Goal: Complete application form: Complete application form

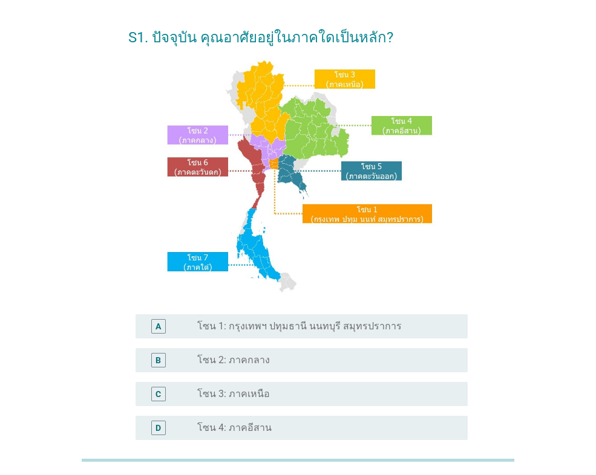
scroll to position [60, 0]
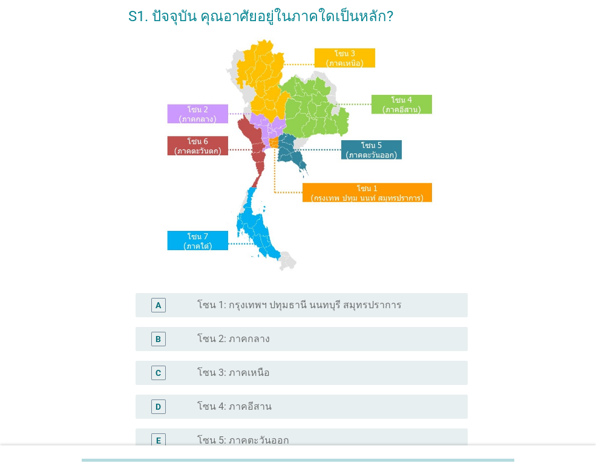
click at [328, 307] on label "โซน 1: กรุงเทพฯ ปทุมธานี นนทบุรี สมุทรปราการ" at bounding box center [299, 305] width 204 height 12
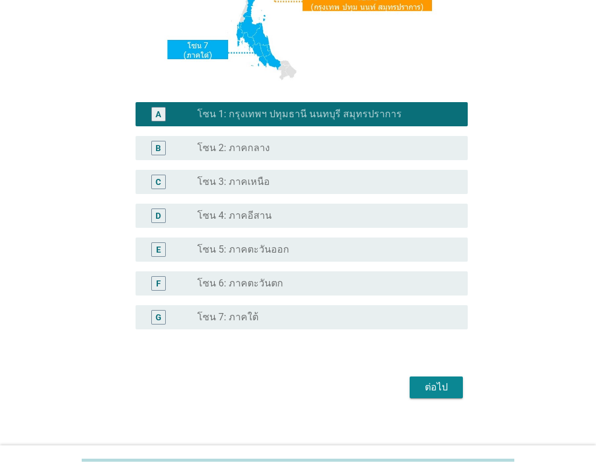
scroll to position [262, 0]
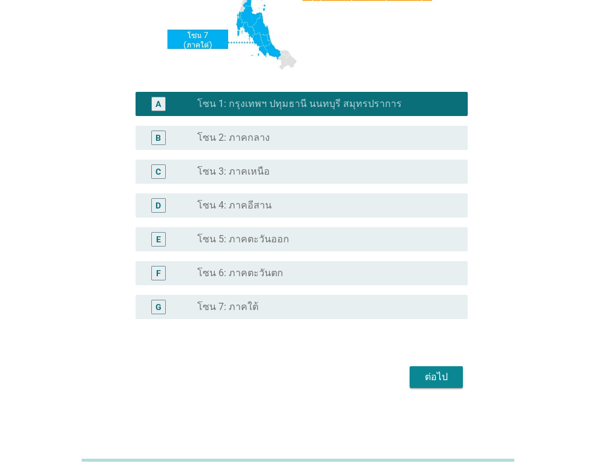
click at [430, 375] on div "ต่อไป" at bounding box center [436, 377] width 34 height 15
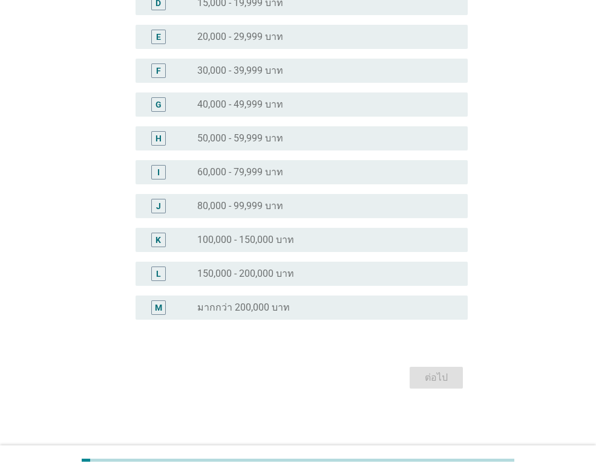
scroll to position [0, 0]
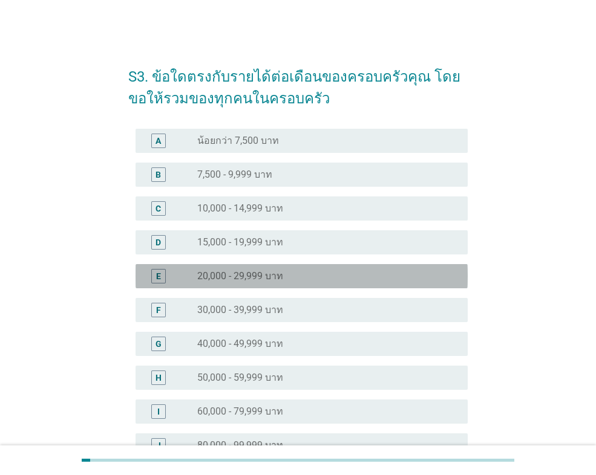
click at [269, 272] on label "20,000 - 29,999 บาท" at bounding box center [240, 276] width 86 height 12
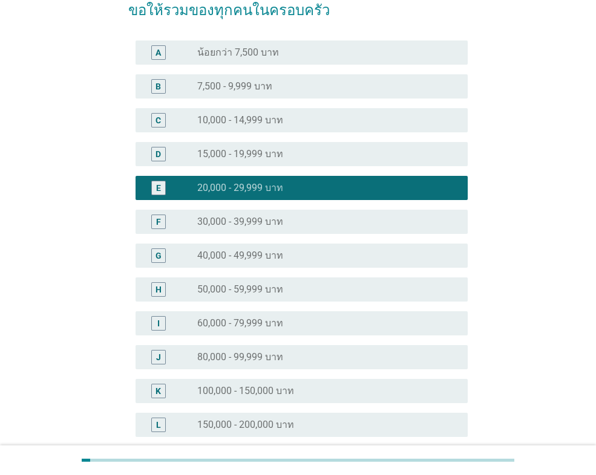
scroll to position [239, 0]
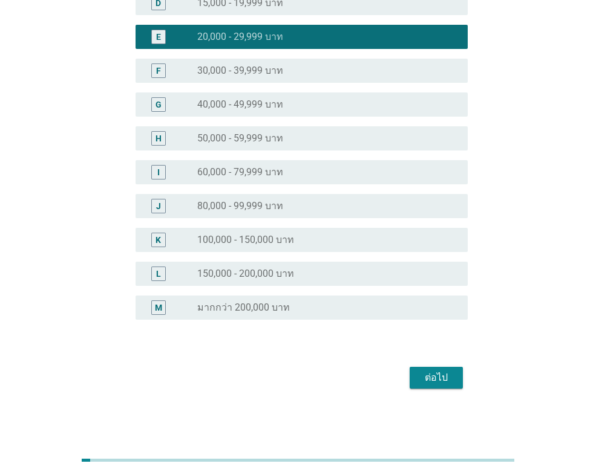
click at [438, 383] on div "ต่อไป" at bounding box center [436, 378] width 34 height 15
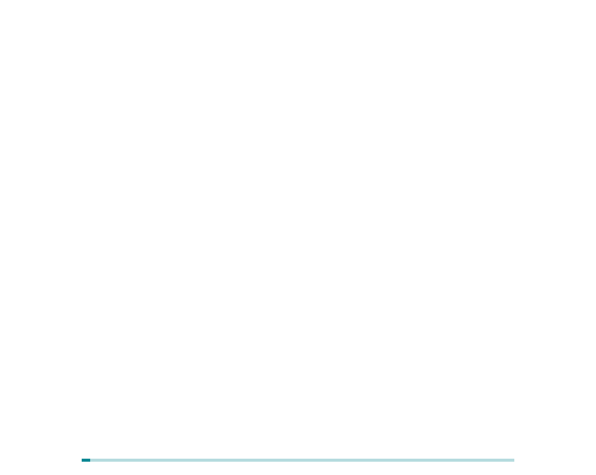
scroll to position [0, 0]
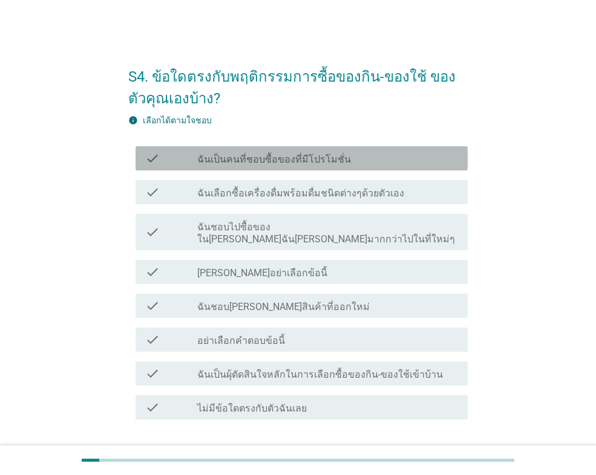
click at [308, 161] on label "ฉันเป็นคนที่ชอบซื้อของที่มีโปรโมชั่น" at bounding box center [274, 160] width 154 height 12
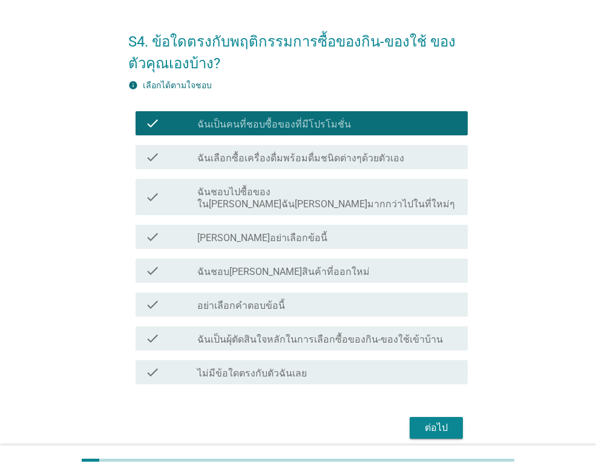
scroll to position [73, 0]
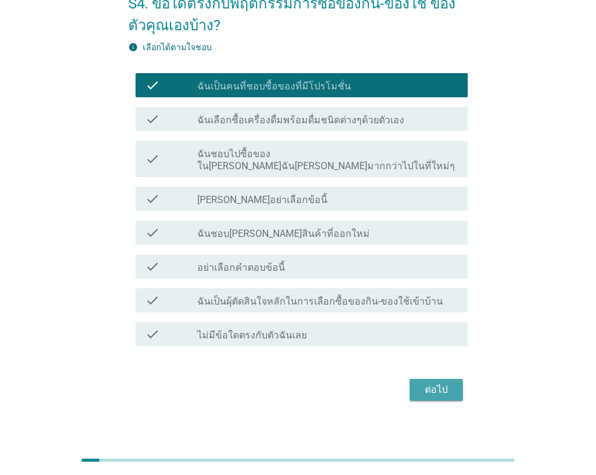
click at [437, 383] on div "ต่อไป" at bounding box center [436, 390] width 34 height 15
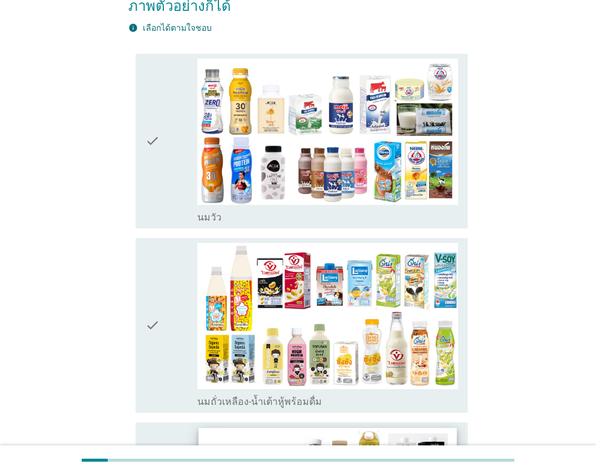
scroll to position [181, 0]
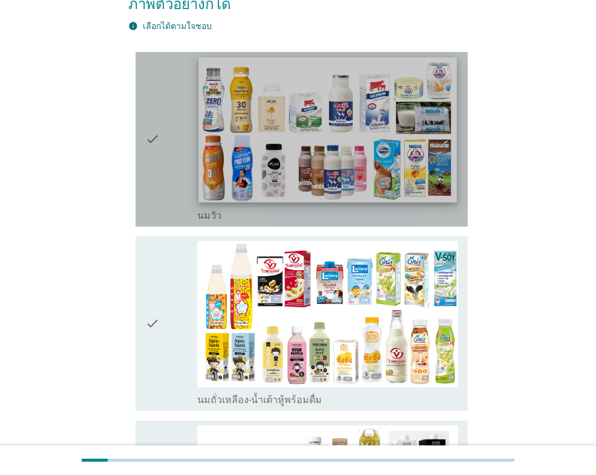
click at [345, 148] on img at bounding box center [327, 129] width 258 height 145
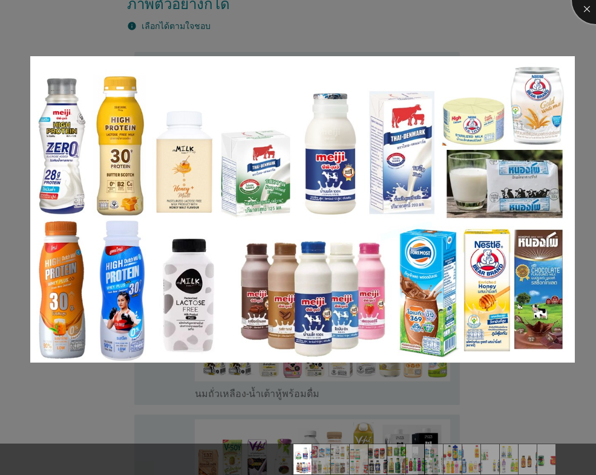
click at [587, 15] on div at bounding box center [595, 0] width 48 height 48
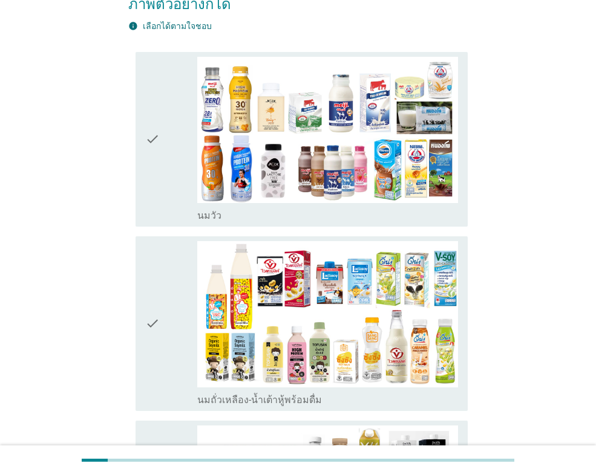
click at [154, 117] on icon "check" at bounding box center [152, 139] width 15 height 165
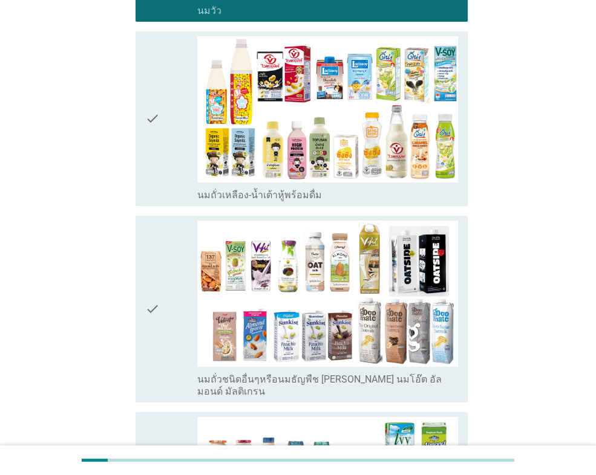
scroll to position [423, 0]
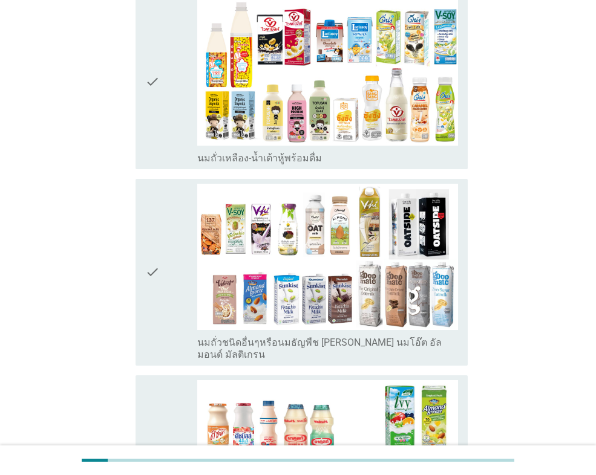
click at [163, 91] on div "check" at bounding box center [171, 81] width 52 height 165
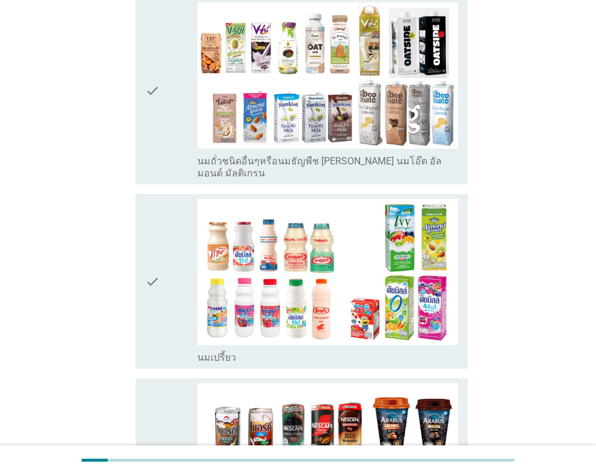
click at [166, 237] on div "check" at bounding box center [171, 281] width 52 height 165
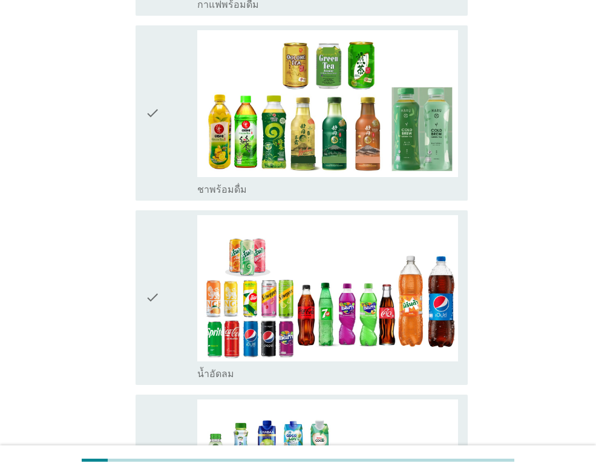
scroll to position [1149, 0]
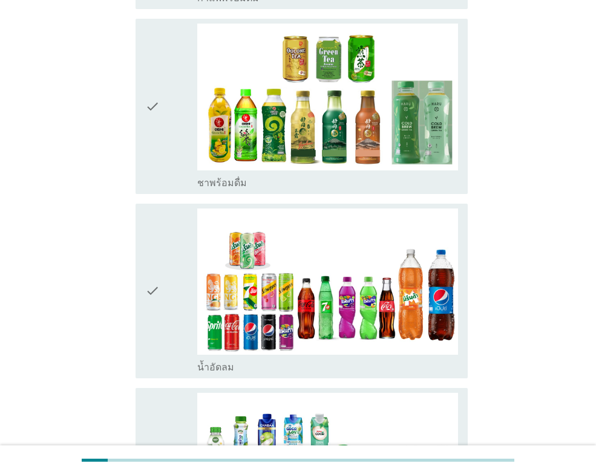
click at [174, 88] on div "check" at bounding box center [171, 106] width 52 height 165
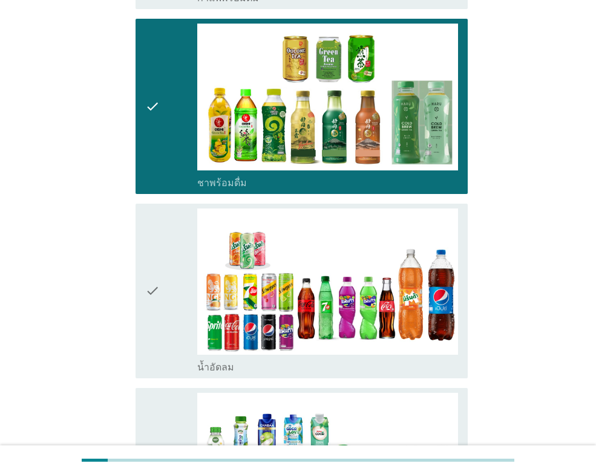
click at [156, 252] on icon "check" at bounding box center [152, 291] width 15 height 165
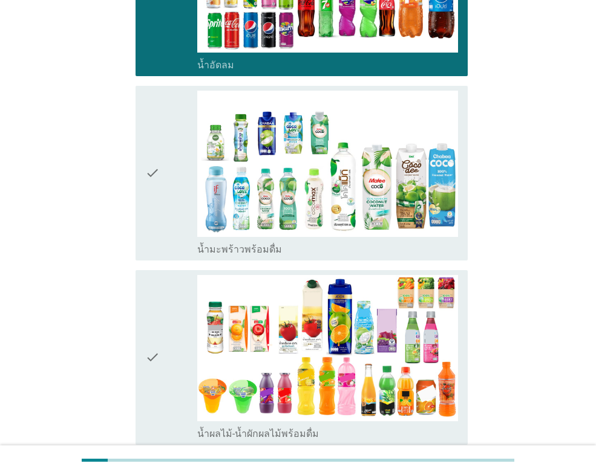
scroll to position [1693, 0]
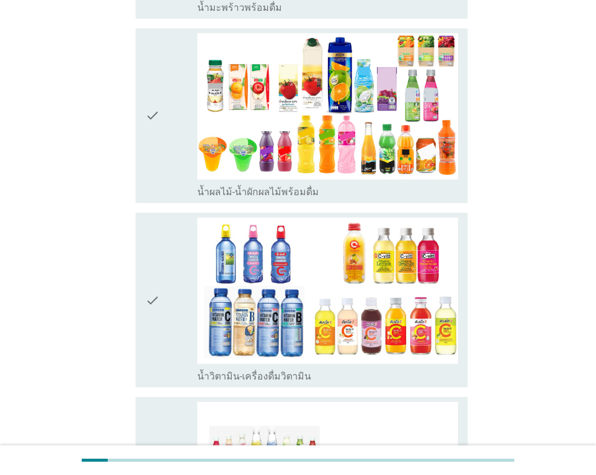
click at [157, 105] on icon "check" at bounding box center [152, 115] width 15 height 165
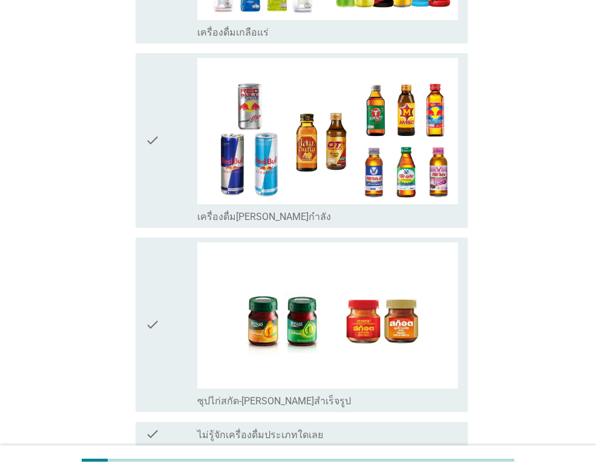
scroll to position [2485, 0]
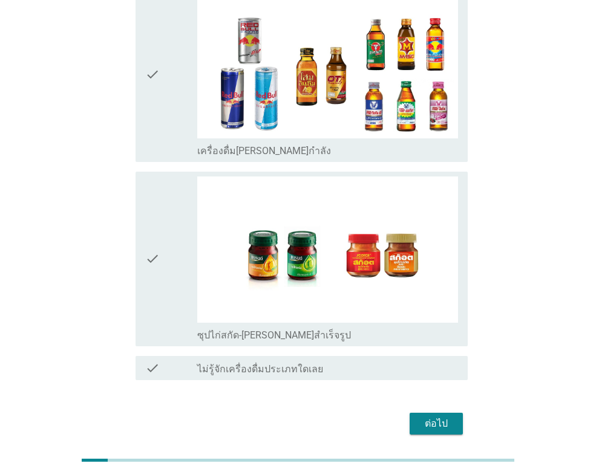
click at [433, 417] on div "ต่อไป" at bounding box center [436, 424] width 34 height 15
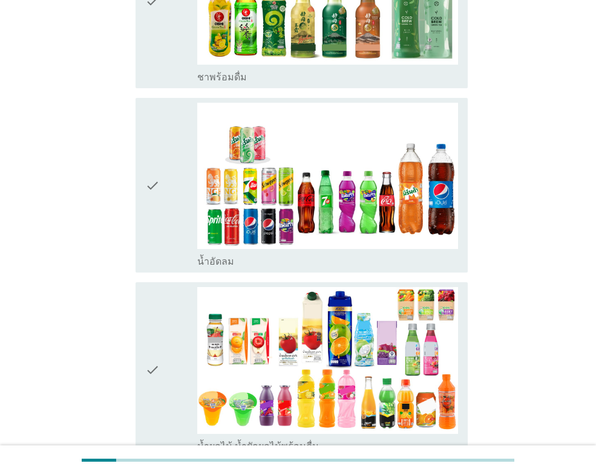
click at [156, 204] on icon "check" at bounding box center [152, 185] width 15 height 165
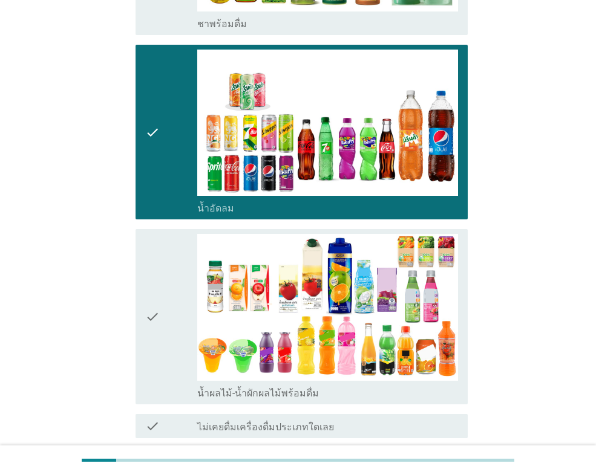
scroll to position [922, 0]
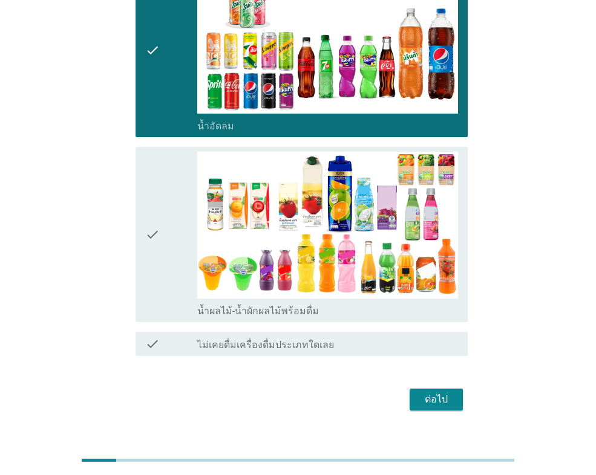
click at [437, 392] on div "ต่อไป" at bounding box center [436, 399] width 34 height 15
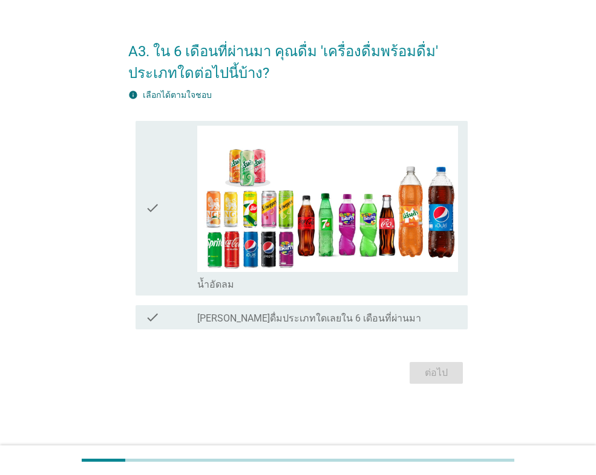
scroll to position [0, 0]
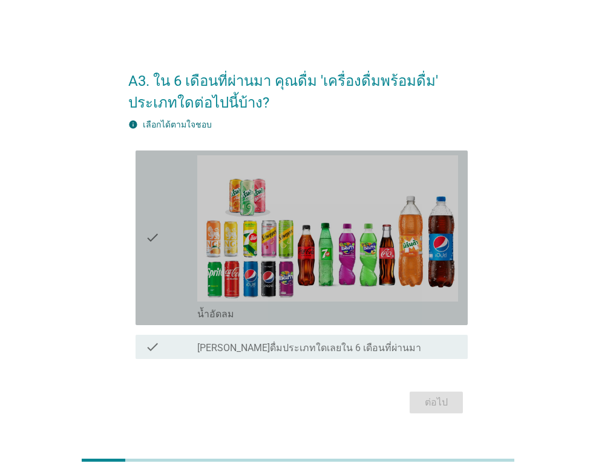
click at [169, 263] on div "check" at bounding box center [171, 237] width 52 height 165
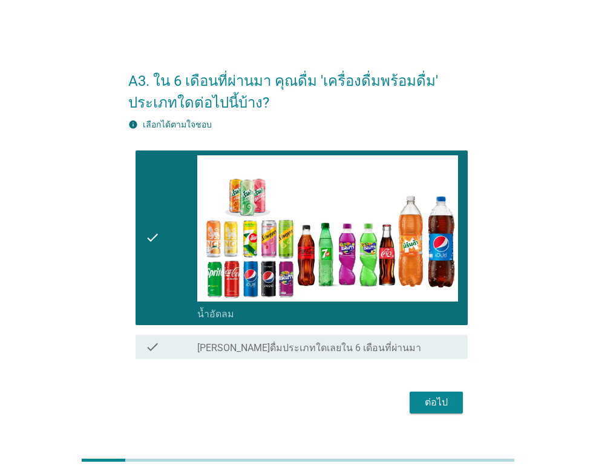
click at [433, 401] on div "ต่อไป" at bounding box center [436, 403] width 34 height 15
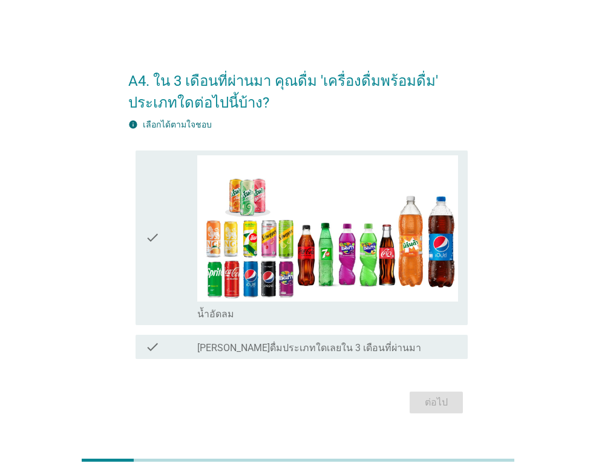
click at [163, 294] on div "check" at bounding box center [171, 237] width 52 height 165
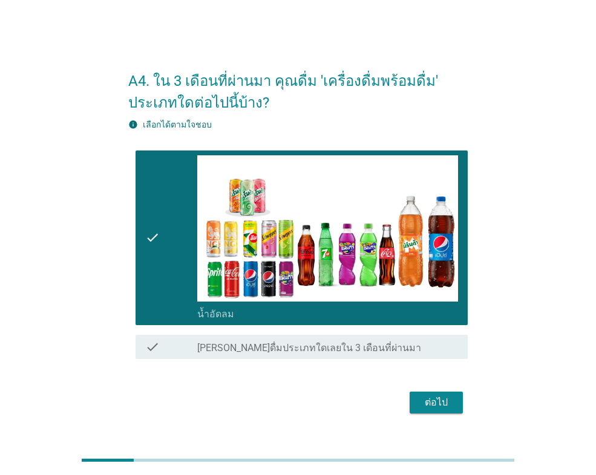
click at [432, 405] on div "ต่อไป" at bounding box center [436, 403] width 34 height 15
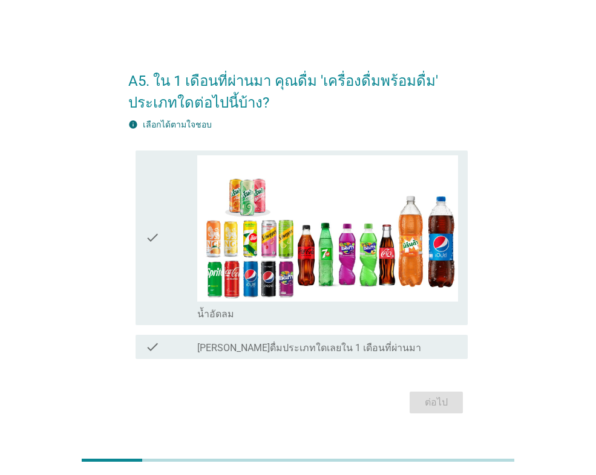
click at [166, 273] on div "check" at bounding box center [171, 237] width 52 height 165
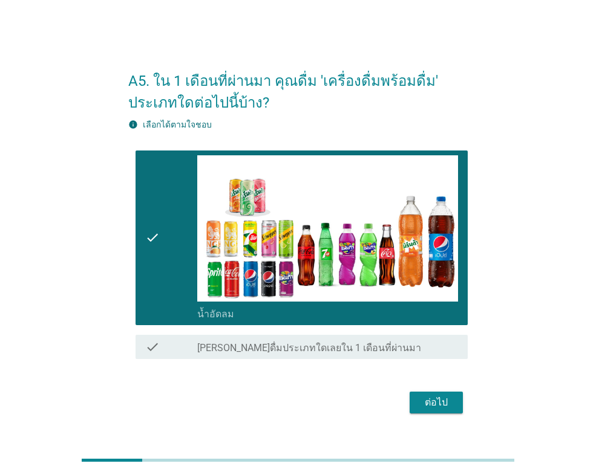
click at [418, 400] on button "ต่อไป" at bounding box center [435, 403] width 53 height 22
